Goal: Transaction & Acquisition: Purchase product/service

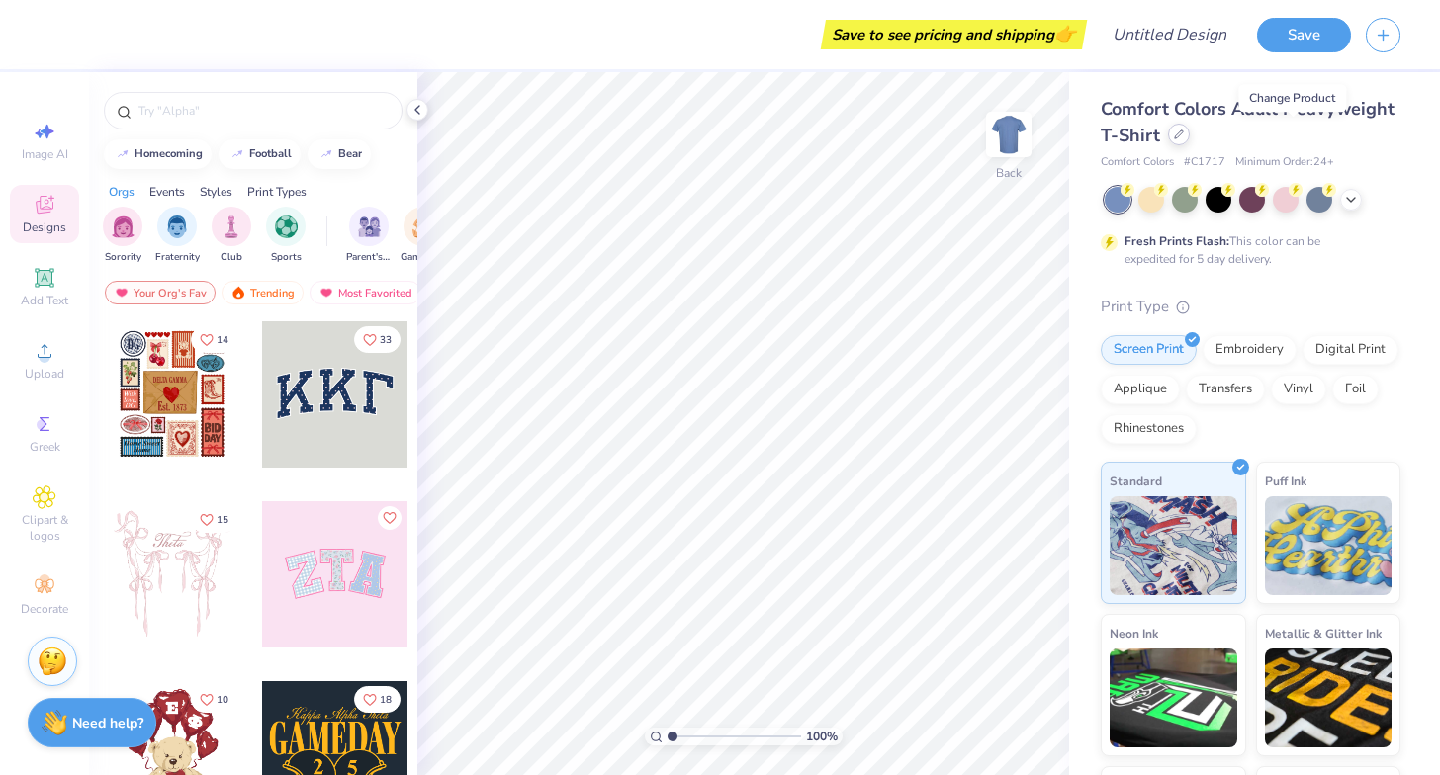
click at [1184, 135] on icon at bounding box center [1179, 135] width 10 height 10
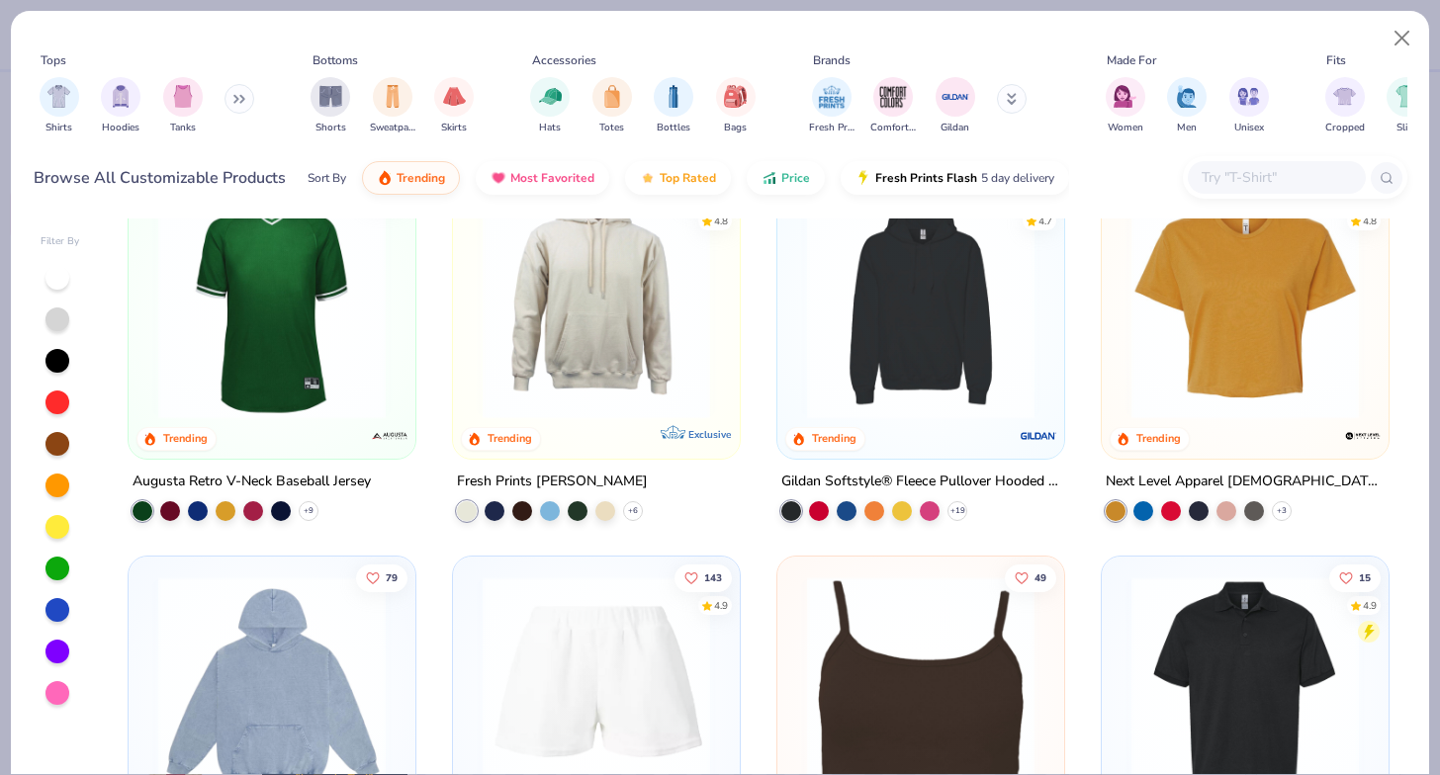
scroll to position [4288, 0]
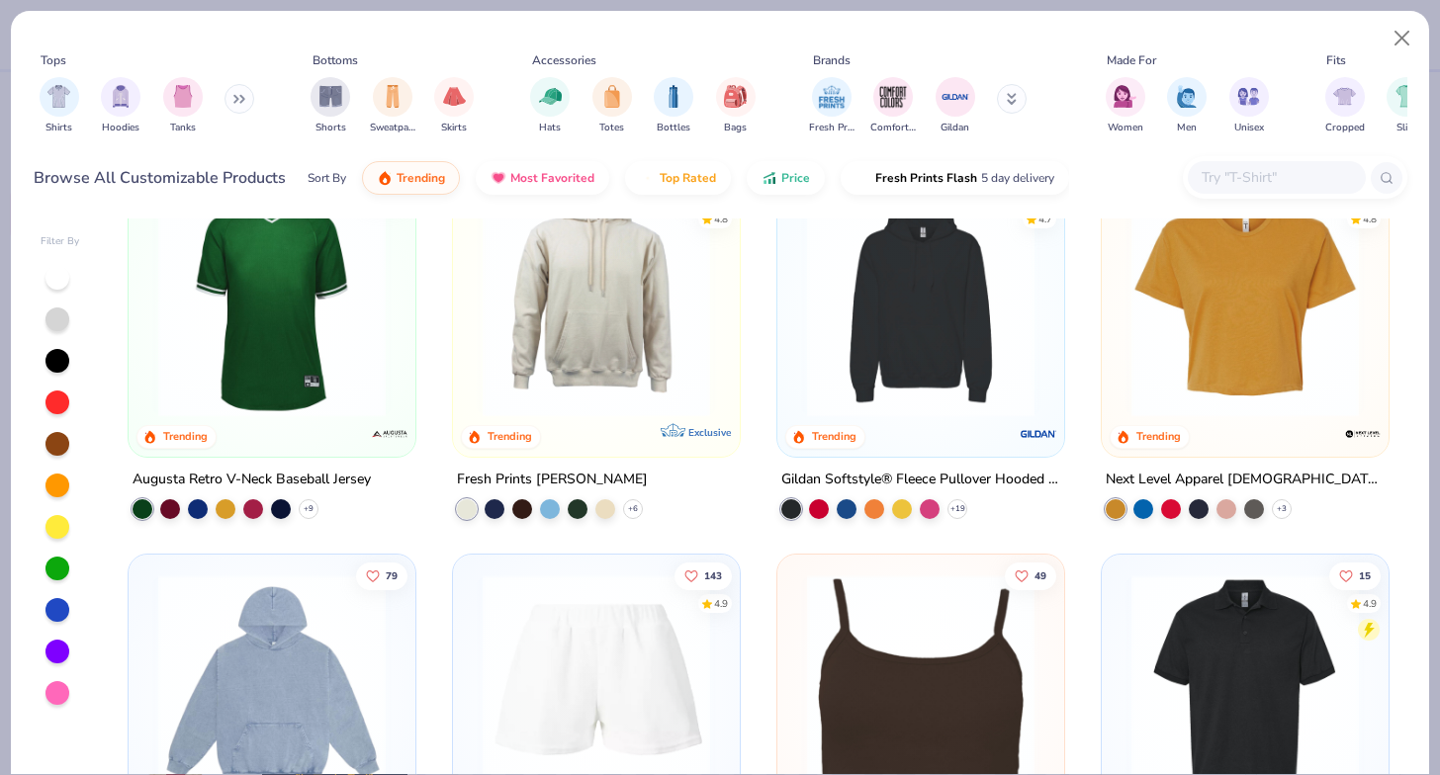
click at [232, 100] on button at bounding box center [239, 99] width 30 height 30
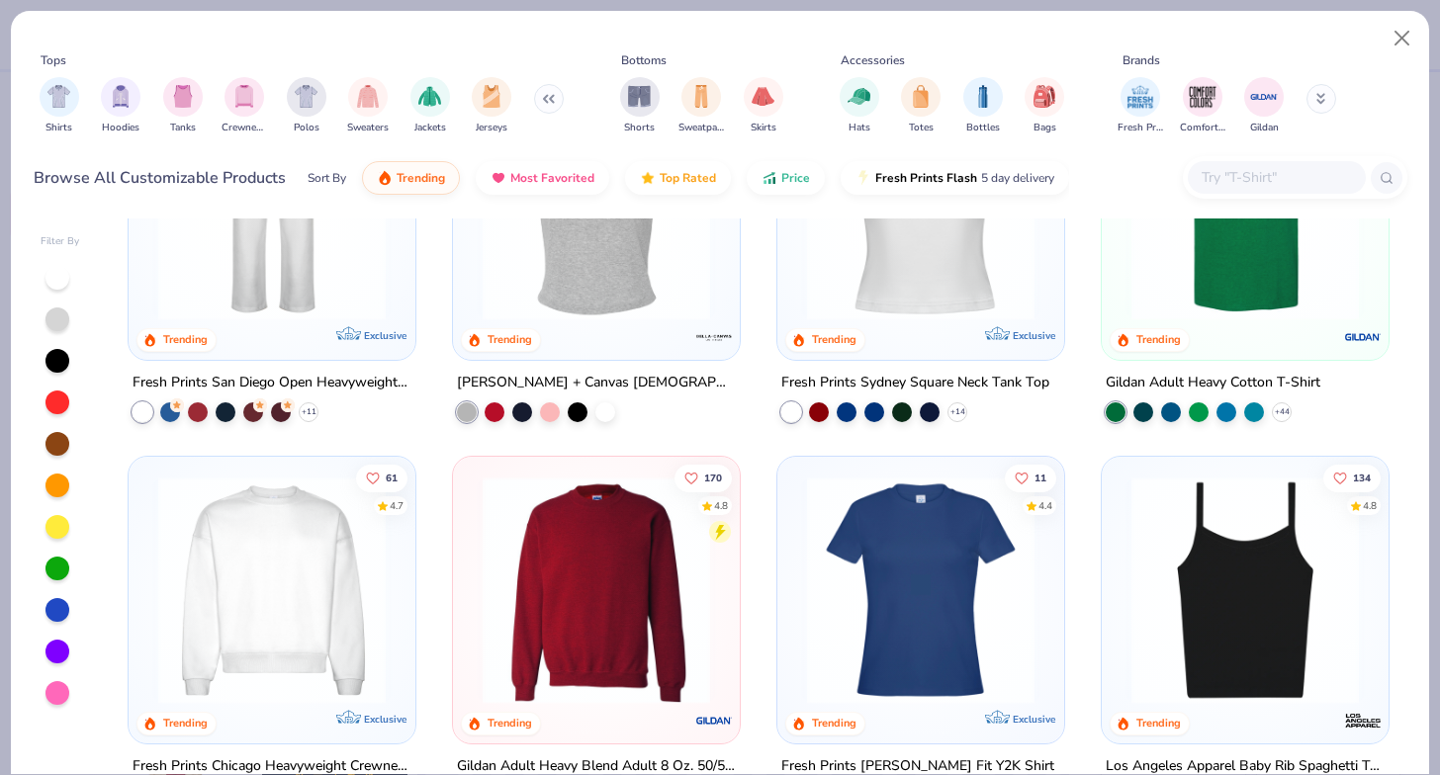
scroll to position [0, 0]
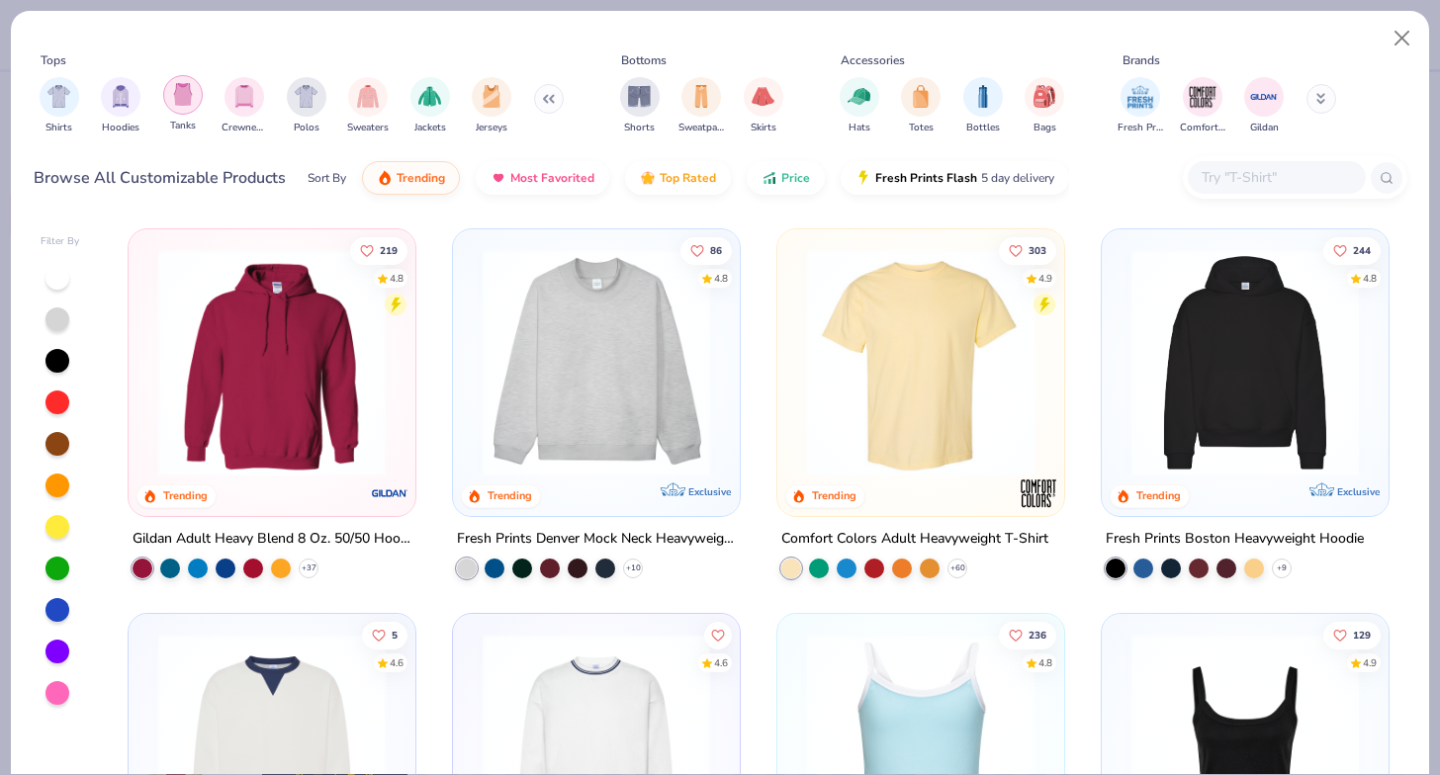
click at [186, 94] on img "filter for Tanks" at bounding box center [183, 94] width 22 height 23
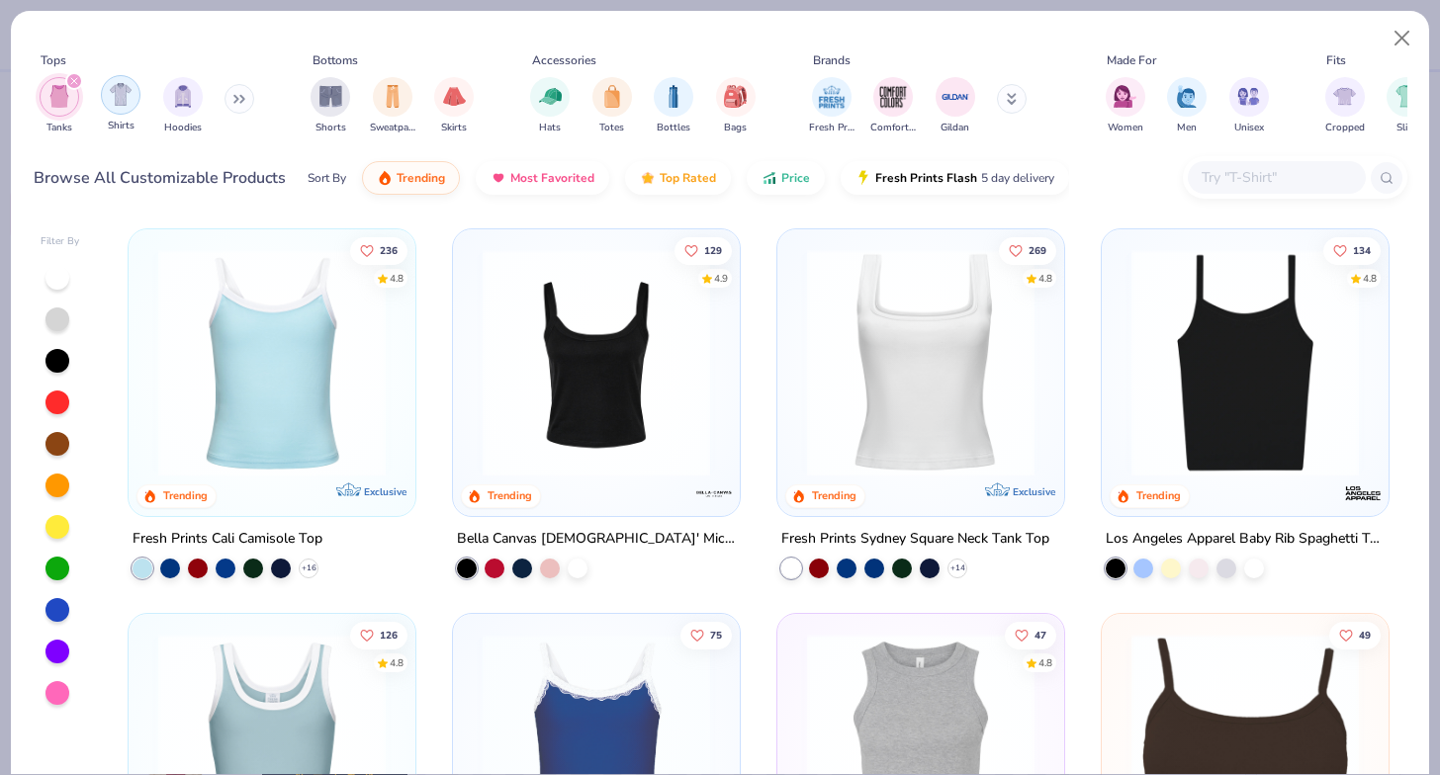
click at [120, 86] on img "filter for Shirts" at bounding box center [121, 94] width 23 height 23
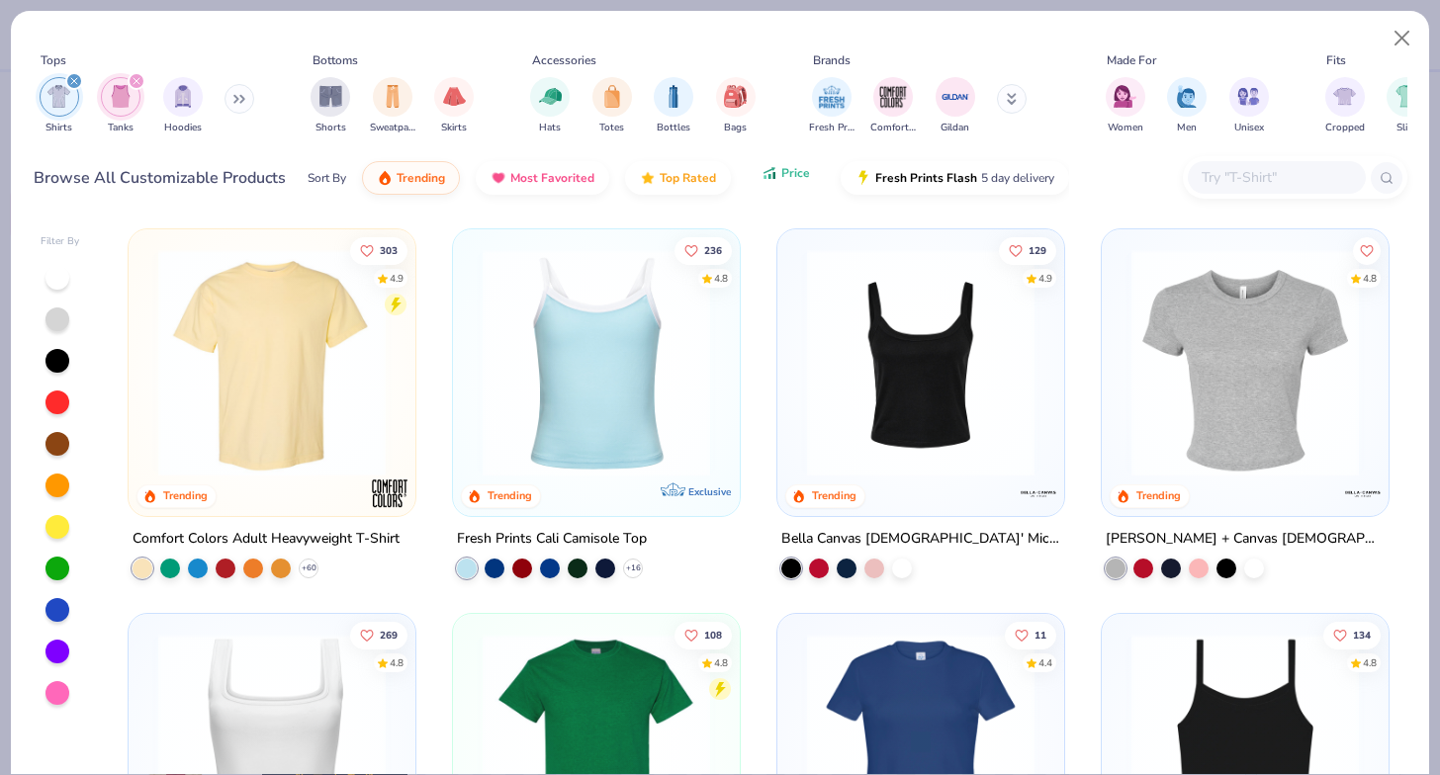
click at [775, 172] on button "Price" at bounding box center [786, 173] width 78 height 34
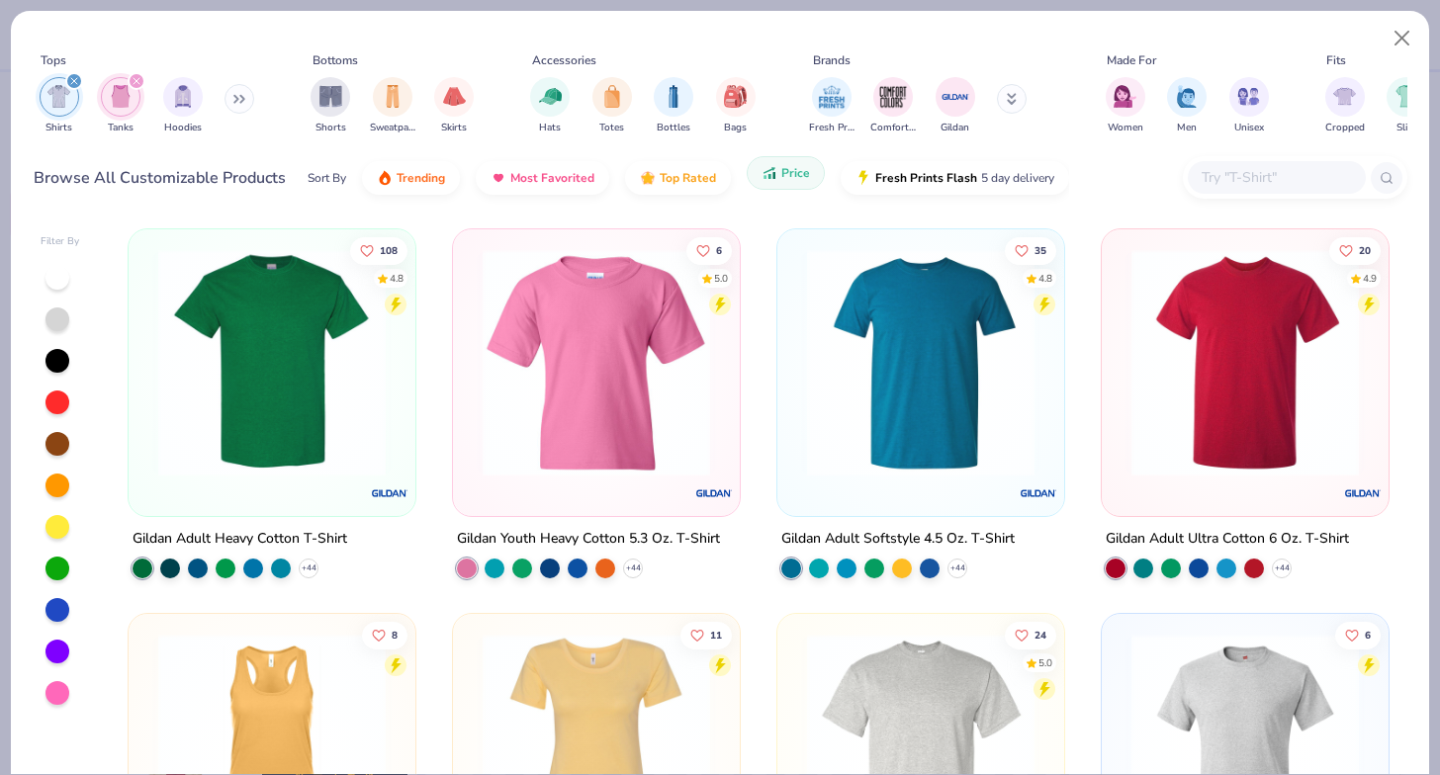
click at [774, 174] on button "Price" at bounding box center [786, 173] width 78 height 34
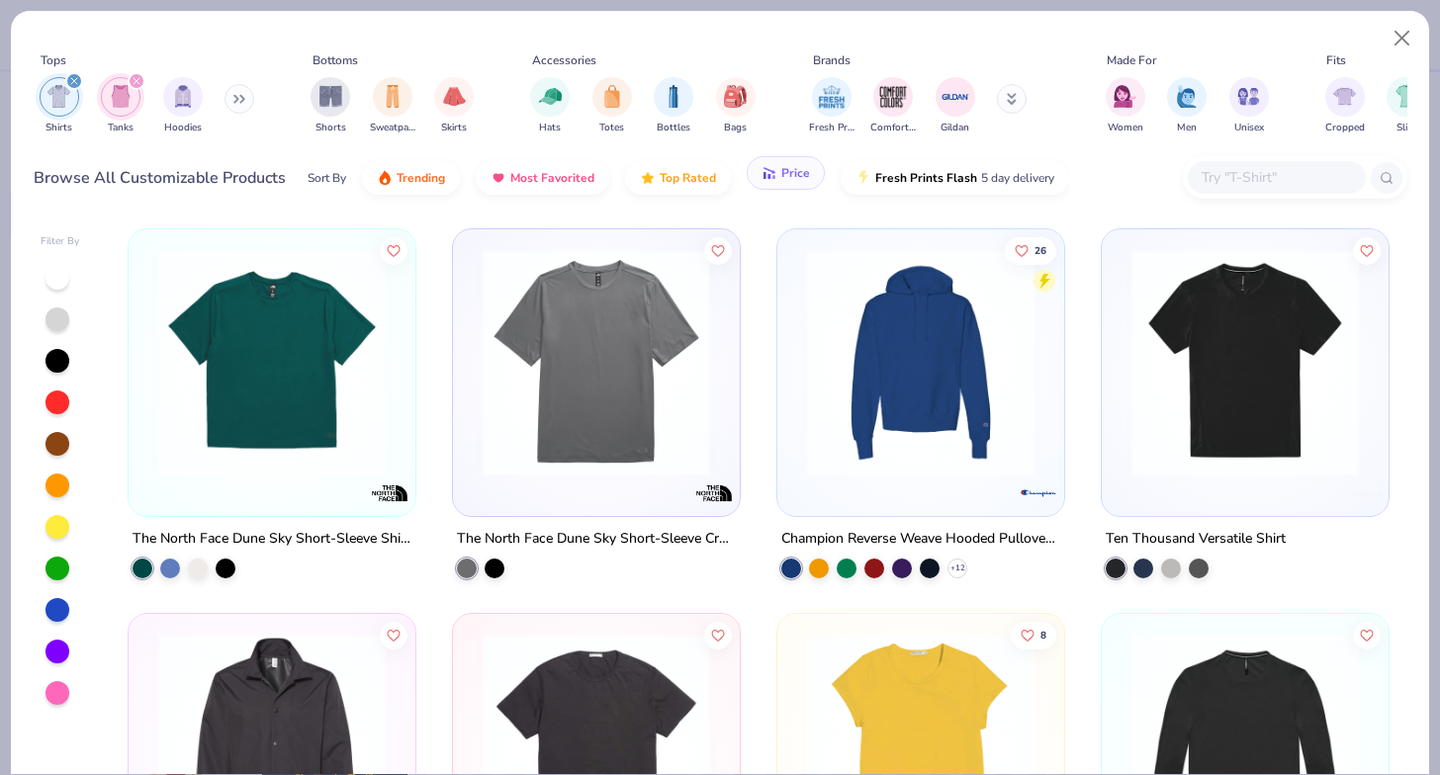
click at [781, 177] on span "Price" at bounding box center [795, 173] width 29 height 16
